Goal: Navigation & Orientation: Find specific page/section

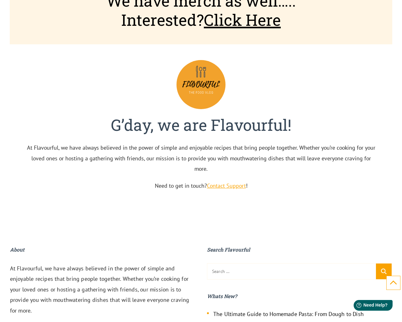
scroll to position [2196, 0]
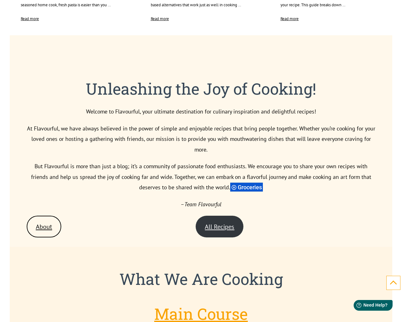
scroll to position [2097, 0]
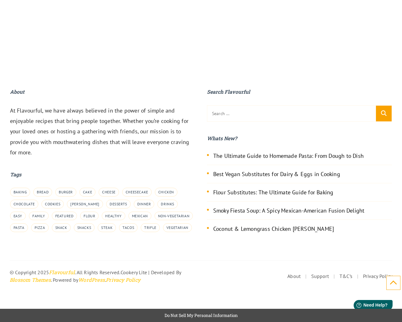
scroll to position [799, 0]
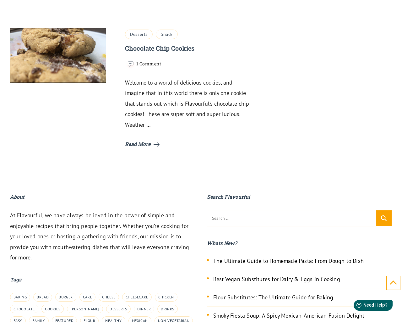
scroll to position [1327, 0]
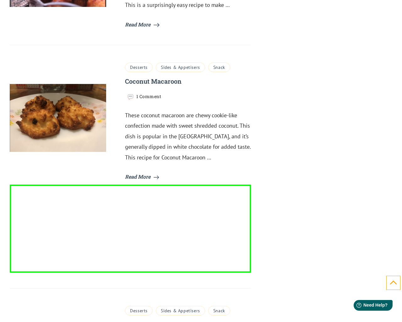
scroll to position [3277, 0]
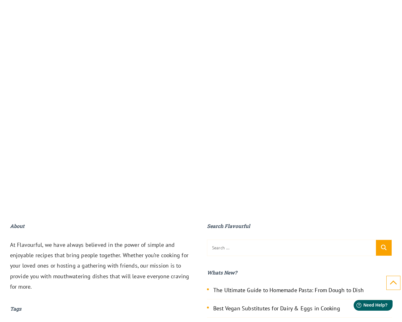
scroll to position [436, 0]
